Goal: Transaction & Acquisition: Purchase product/service

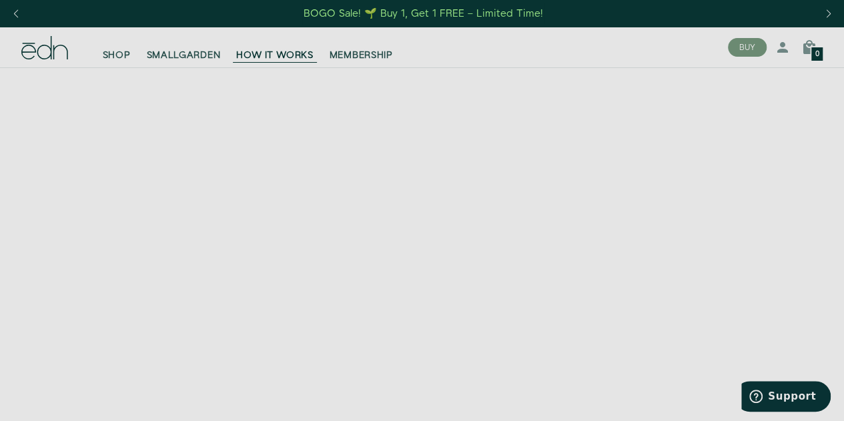
click at [234, 65] on div "SHOP SMALLGARDEN HOW IT WORKS MEMBERSHIP" at bounding box center [364, 47] width 707 height 40
click at [185, 56] on span "SMALLGARDEN" at bounding box center [184, 55] width 74 height 13
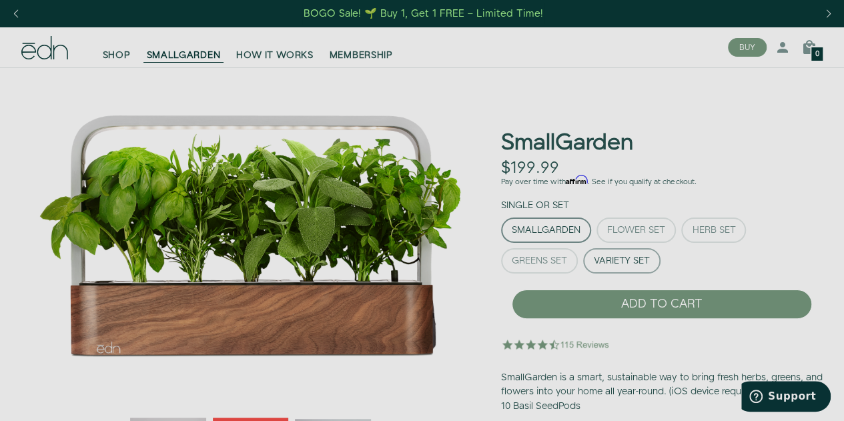
click at [600, 260] on div "Variety Set" at bounding box center [622, 260] width 56 height 9
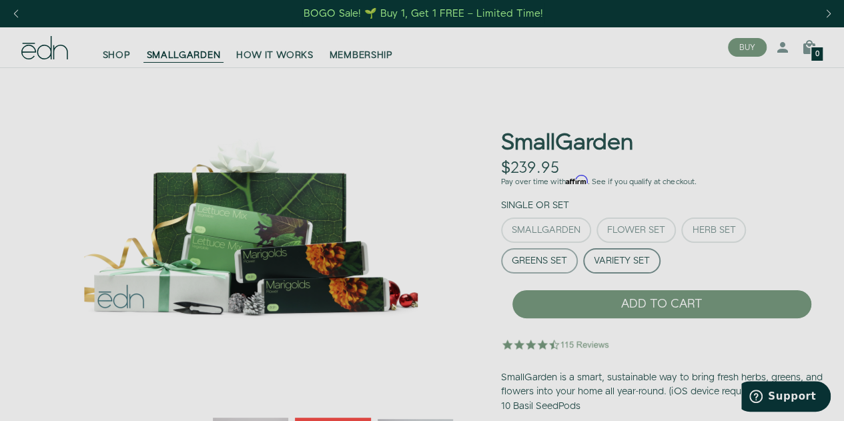
click at [524, 258] on div "Greens Set" at bounding box center [539, 260] width 55 height 9
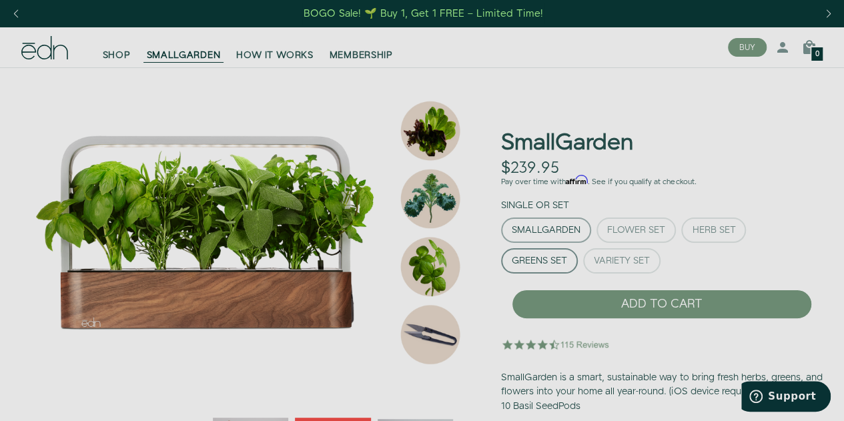
click at [536, 226] on div "SmallGarden" at bounding box center [546, 230] width 69 height 9
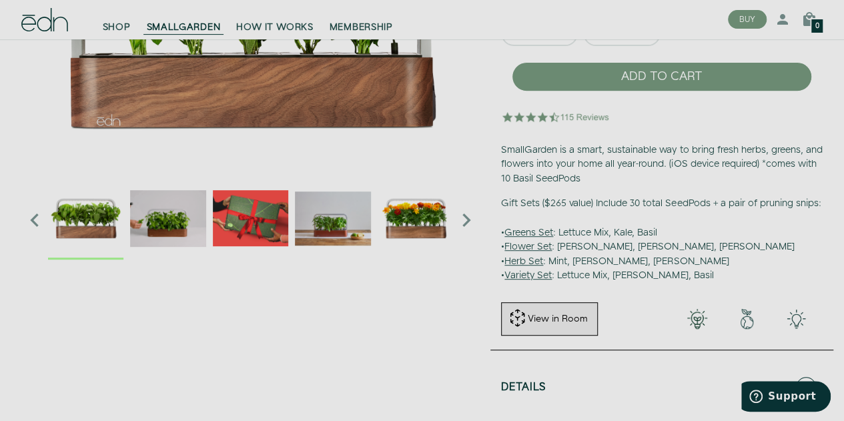
scroll to position [226, 0]
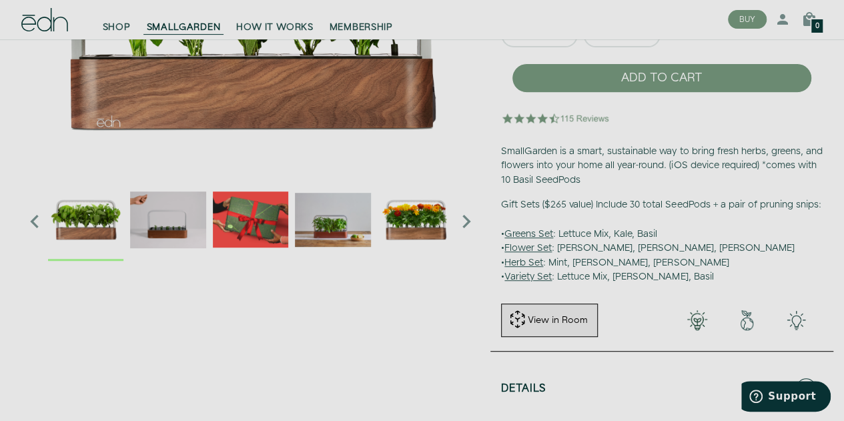
click at [343, 198] on img "4 / 6" at bounding box center [332, 218] width 75 height 75
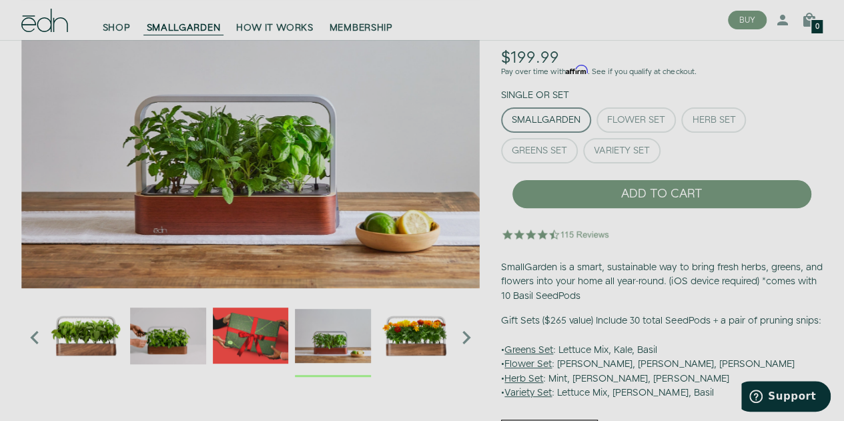
scroll to position [111, 0]
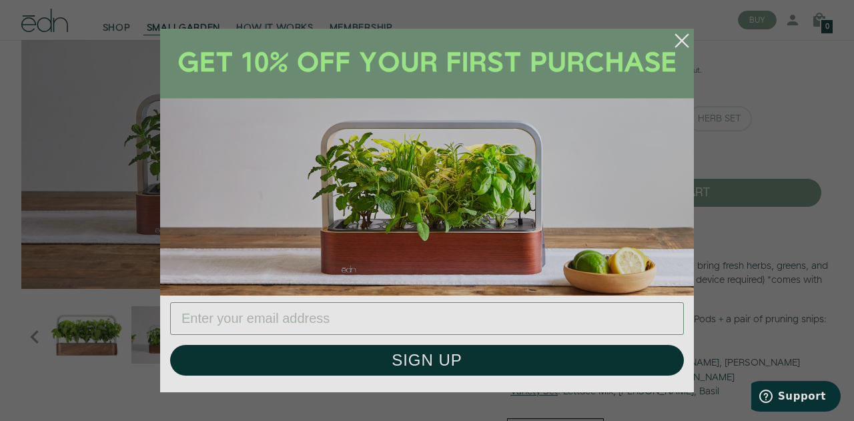
click at [691, 43] on circle "Close dialog" at bounding box center [681, 40] width 29 height 29
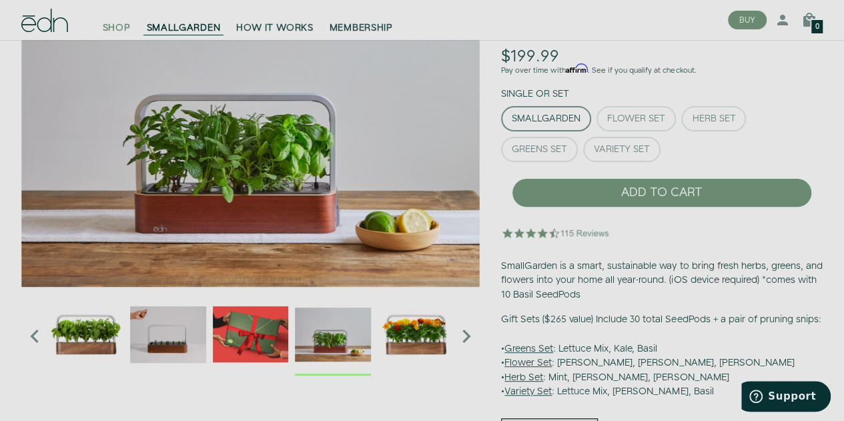
click at [123, 28] on span "SHOP" at bounding box center [117, 27] width 28 height 13
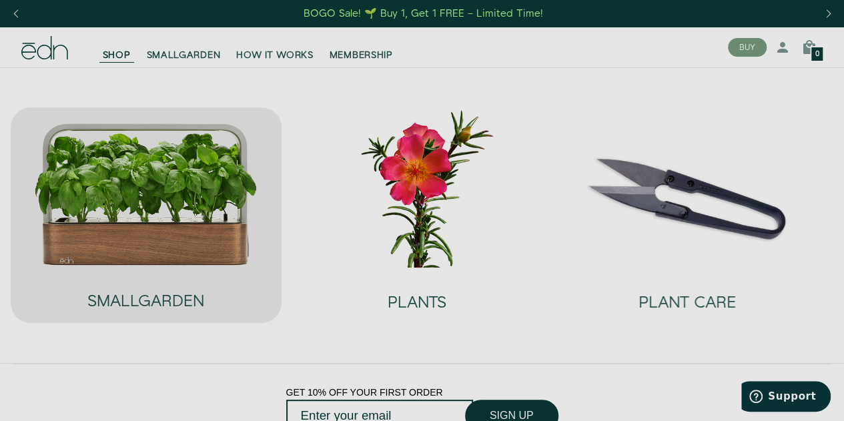
scroll to position [1, 0]
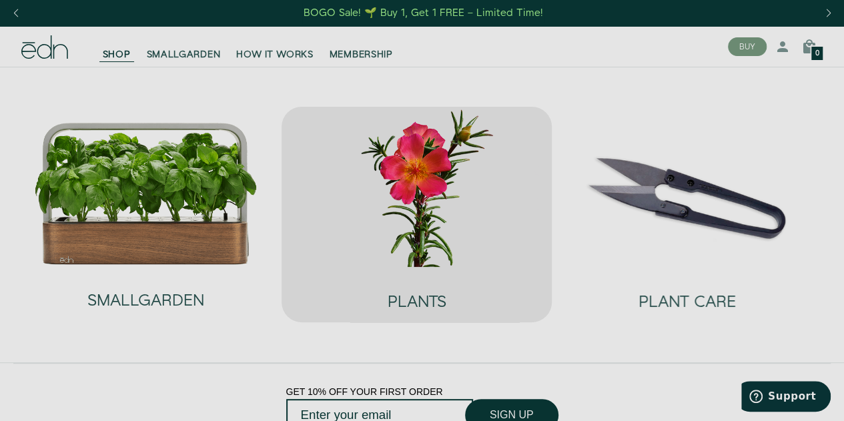
click at [366, 220] on img at bounding box center [417, 187] width 250 height 160
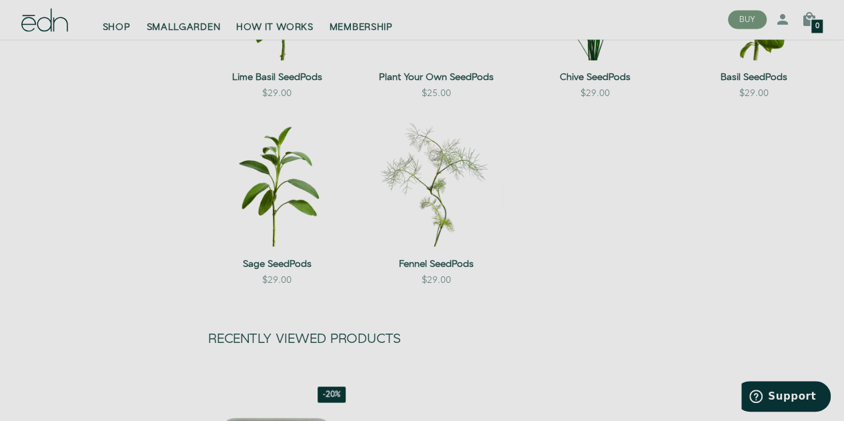
scroll to position [1104, 0]
